Goal: Transaction & Acquisition: Subscribe to service/newsletter

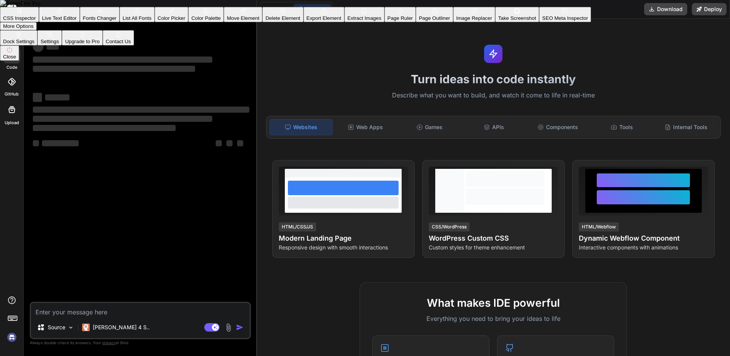
type textarea "x"
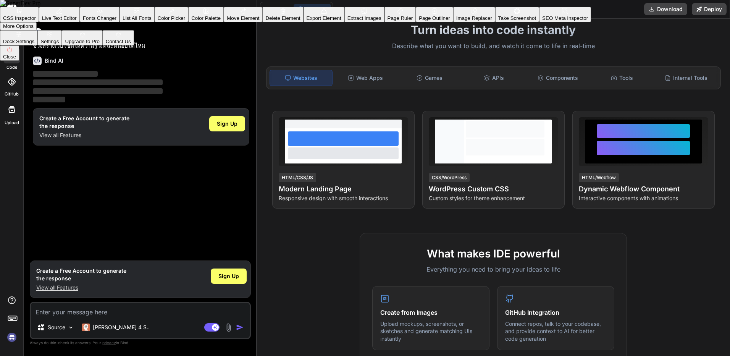
scroll to position [38, 0]
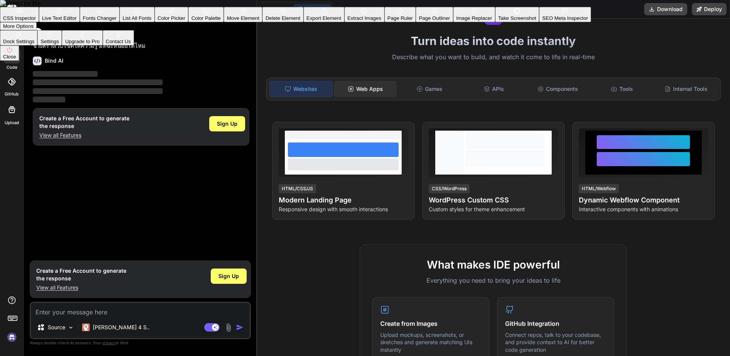
click at [369, 90] on div "Web Apps" at bounding box center [365, 89] width 63 height 16
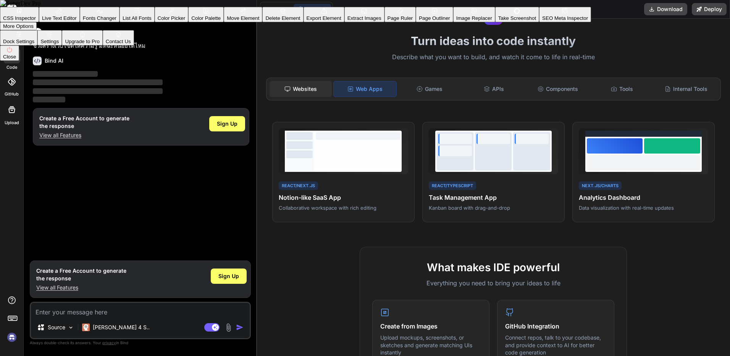
click at [326, 90] on div "Websites" at bounding box center [300, 89] width 63 height 16
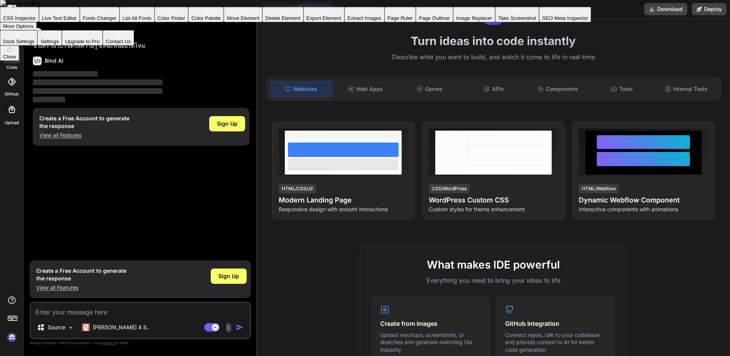
click at [280, 7] on button "Editor" at bounding box center [278, 9] width 32 height 11
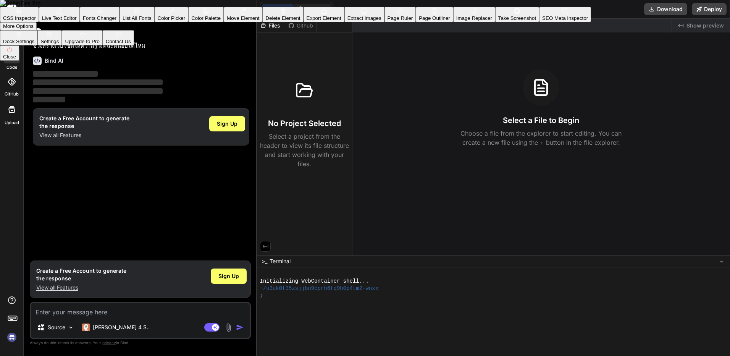
click at [297, 7] on icon at bounding box center [301, 9] width 8 height 8
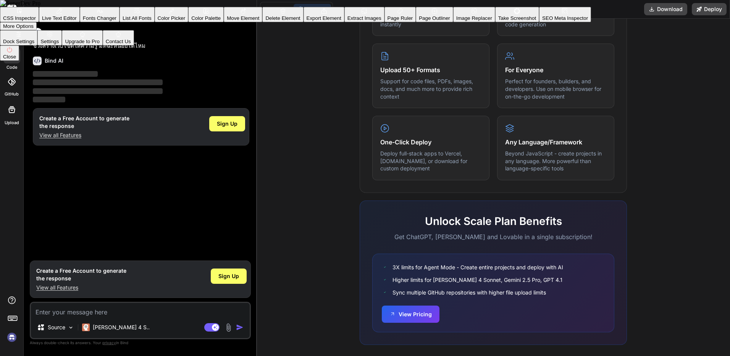
scroll to position [372, 0]
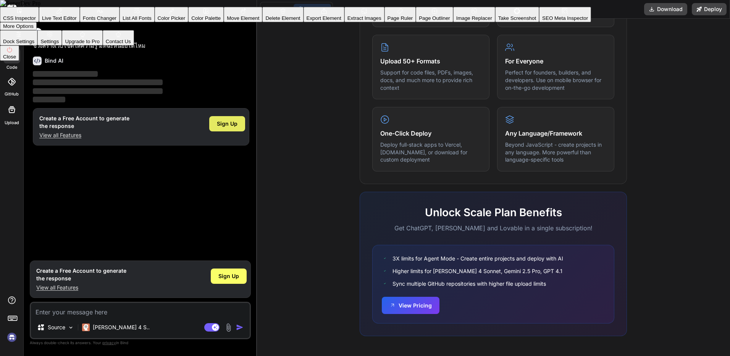
click at [239, 123] on div "Sign Up" at bounding box center [227, 123] width 36 height 15
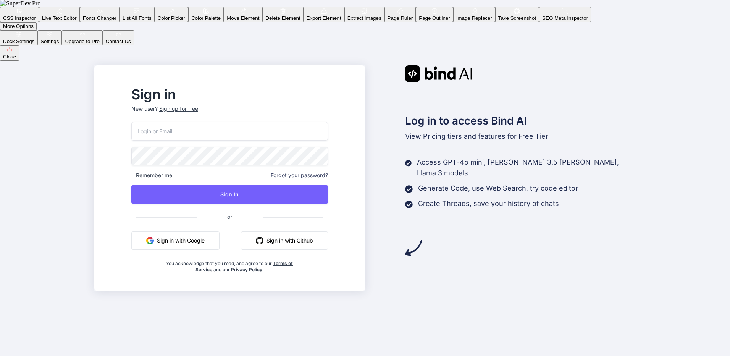
click at [202, 244] on button "Sign in with Google" at bounding box center [175, 240] width 88 height 18
click at [455, 53] on div "Sign in New user? Sign up for free Remember me Forgot your password? Sign In or…" at bounding box center [365, 178] width 730 height 356
click at [426, 135] on span "View Pricing" at bounding box center [425, 136] width 40 height 8
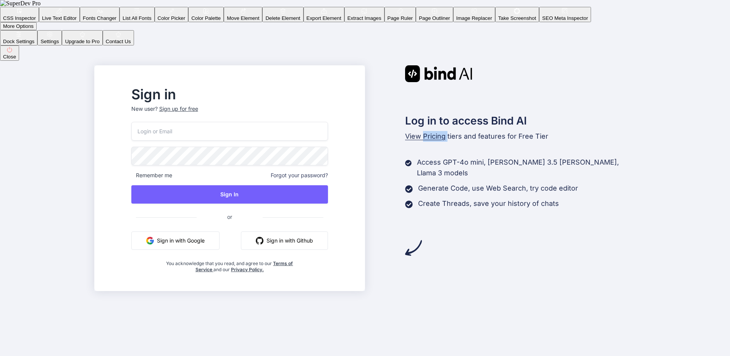
click at [426, 135] on span "View Pricing" at bounding box center [425, 136] width 40 height 8
drag, startPoint x: 426, startPoint y: 139, endPoint x: 423, endPoint y: 142, distance: 4.6
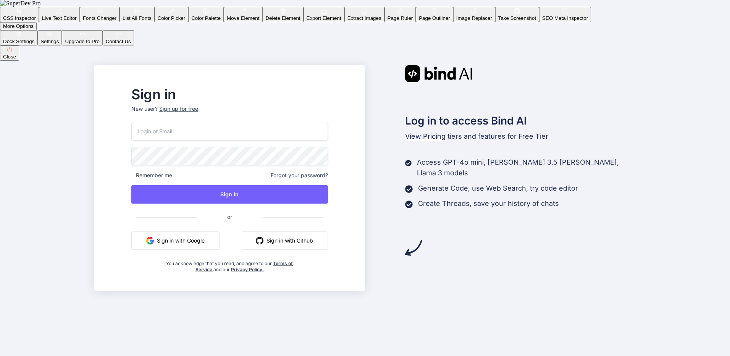
click at [423, 142] on div "Log in to access Bind AI View Pricing tiers and features for Free Tier Access G…" at bounding box center [500, 160] width 271 height 191
click at [426, 134] on span "View Pricing" at bounding box center [425, 136] width 40 height 8
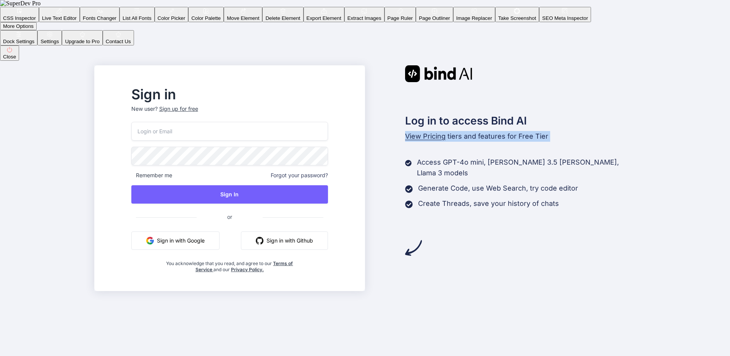
drag, startPoint x: 426, startPoint y: 134, endPoint x: 407, endPoint y: 237, distance: 104.4
click at [407, 239] on img at bounding box center [413, 247] width 17 height 17
click at [415, 241] on img at bounding box center [413, 247] width 17 height 17
click at [417, 242] on img at bounding box center [413, 247] width 17 height 17
click at [19, 61] on button "Close" at bounding box center [9, 52] width 19 height 15
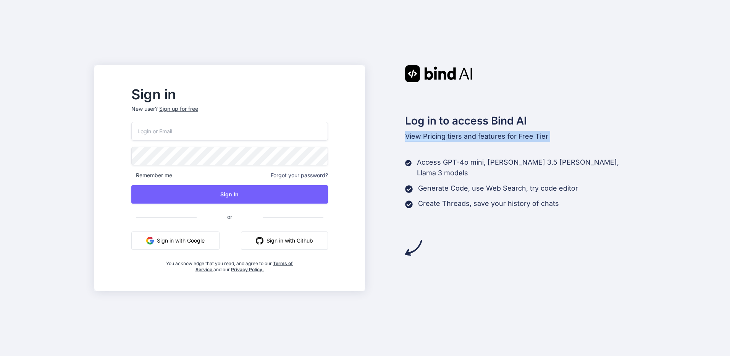
click at [429, 130] on div "Log in to access Bind AI View Pricing tiers and features for Free Tier Access G…" at bounding box center [500, 160] width 271 height 191
drag, startPoint x: 429, startPoint y: 130, endPoint x: 429, endPoint y: 134, distance: 3.8
click at [429, 134] on span "View Pricing" at bounding box center [425, 136] width 40 height 8
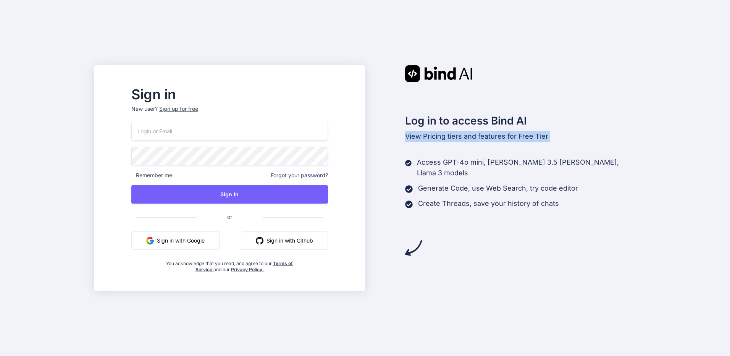
click at [429, 134] on span "View Pricing" at bounding box center [425, 136] width 40 height 8
